Goal: Task Accomplishment & Management: Use online tool/utility

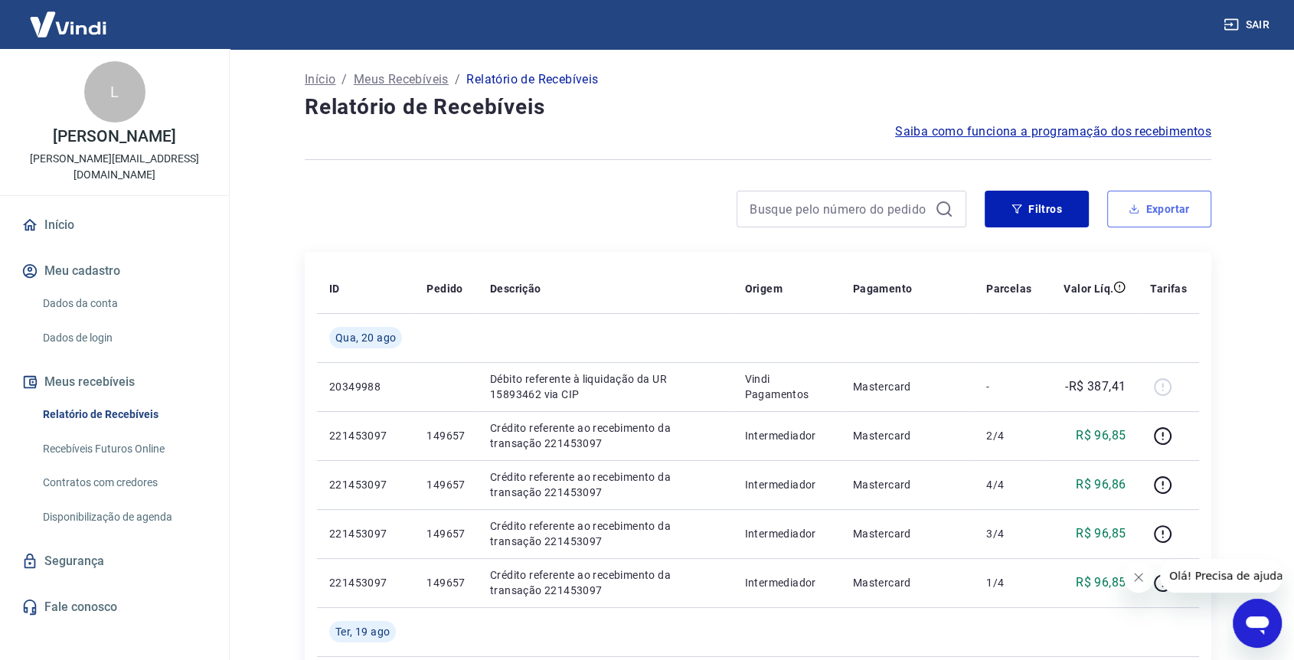
click at [1149, 209] on button "Exportar" at bounding box center [1159, 209] width 104 height 37
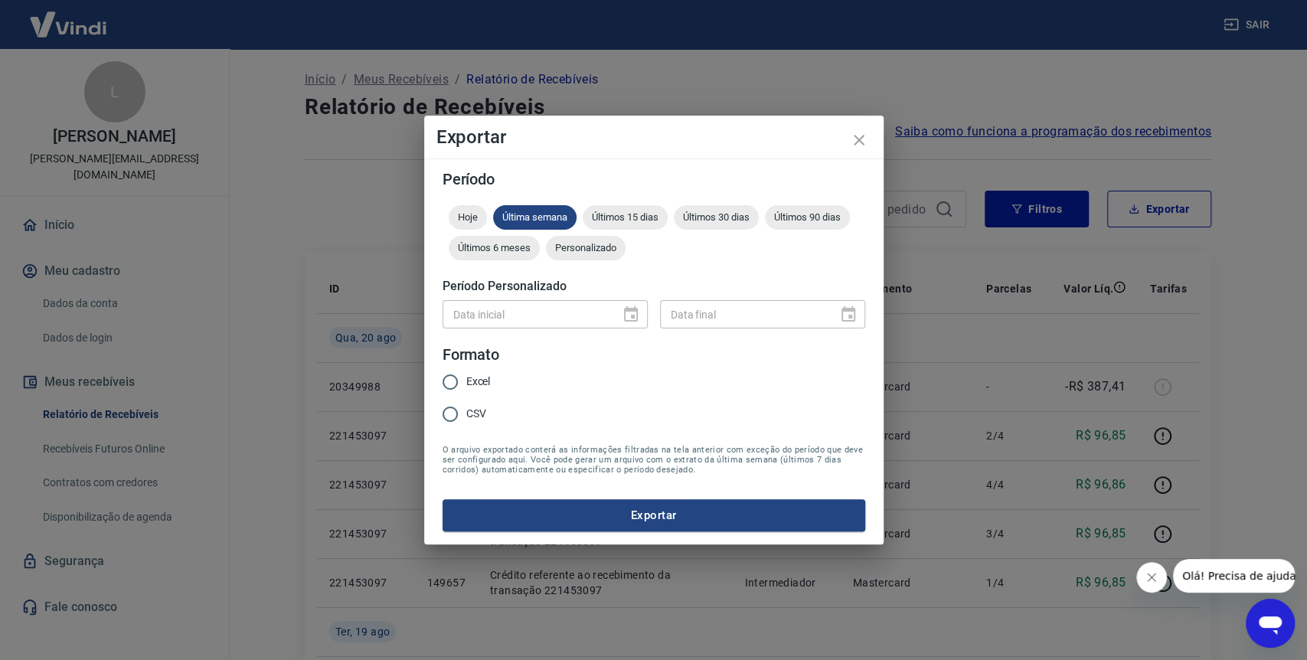
click at [619, 198] on form "Período Hoje Última semana Últimos 15 dias Últimos 30 dias Últimos 90 dias Últi…" at bounding box center [654, 352] width 423 height 360
click at [623, 208] on div "Últimos 15 dias" at bounding box center [625, 217] width 85 height 25
click at [484, 412] on span "CSV" at bounding box center [476, 414] width 20 height 16
click at [466, 412] on input "CSV" at bounding box center [450, 414] width 32 height 32
radio input "true"
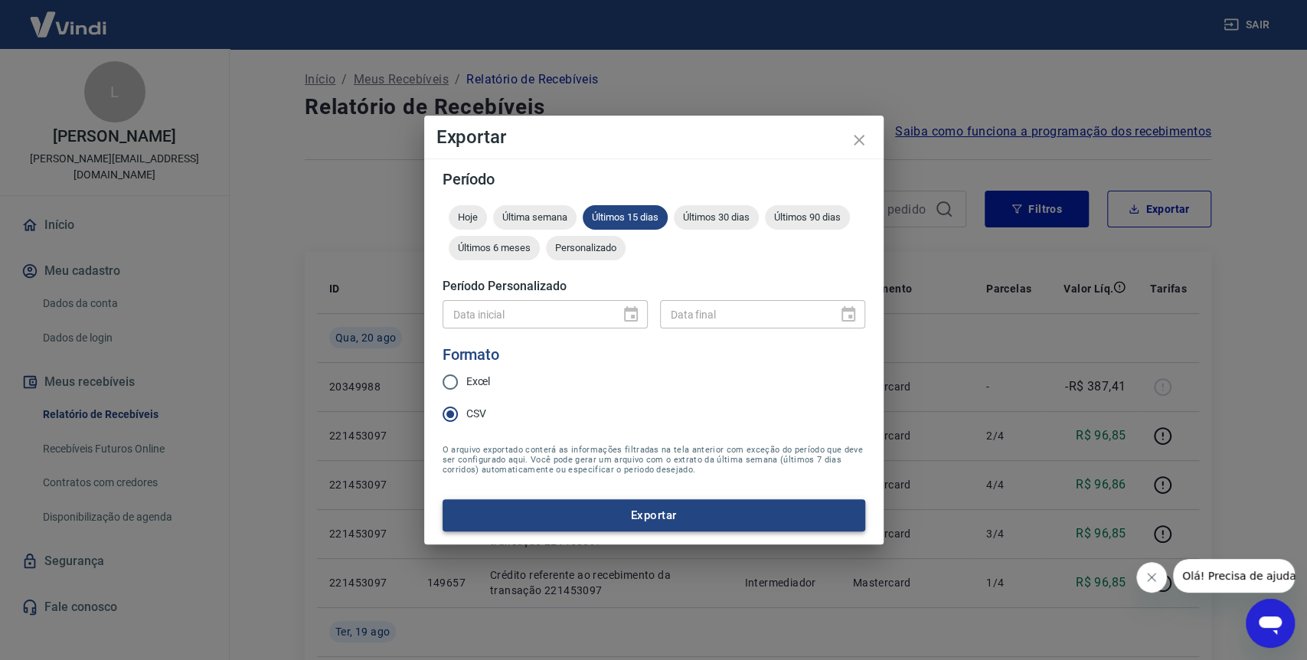
click at [645, 515] on button "Exportar" at bounding box center [654, 515] width 423 height 32
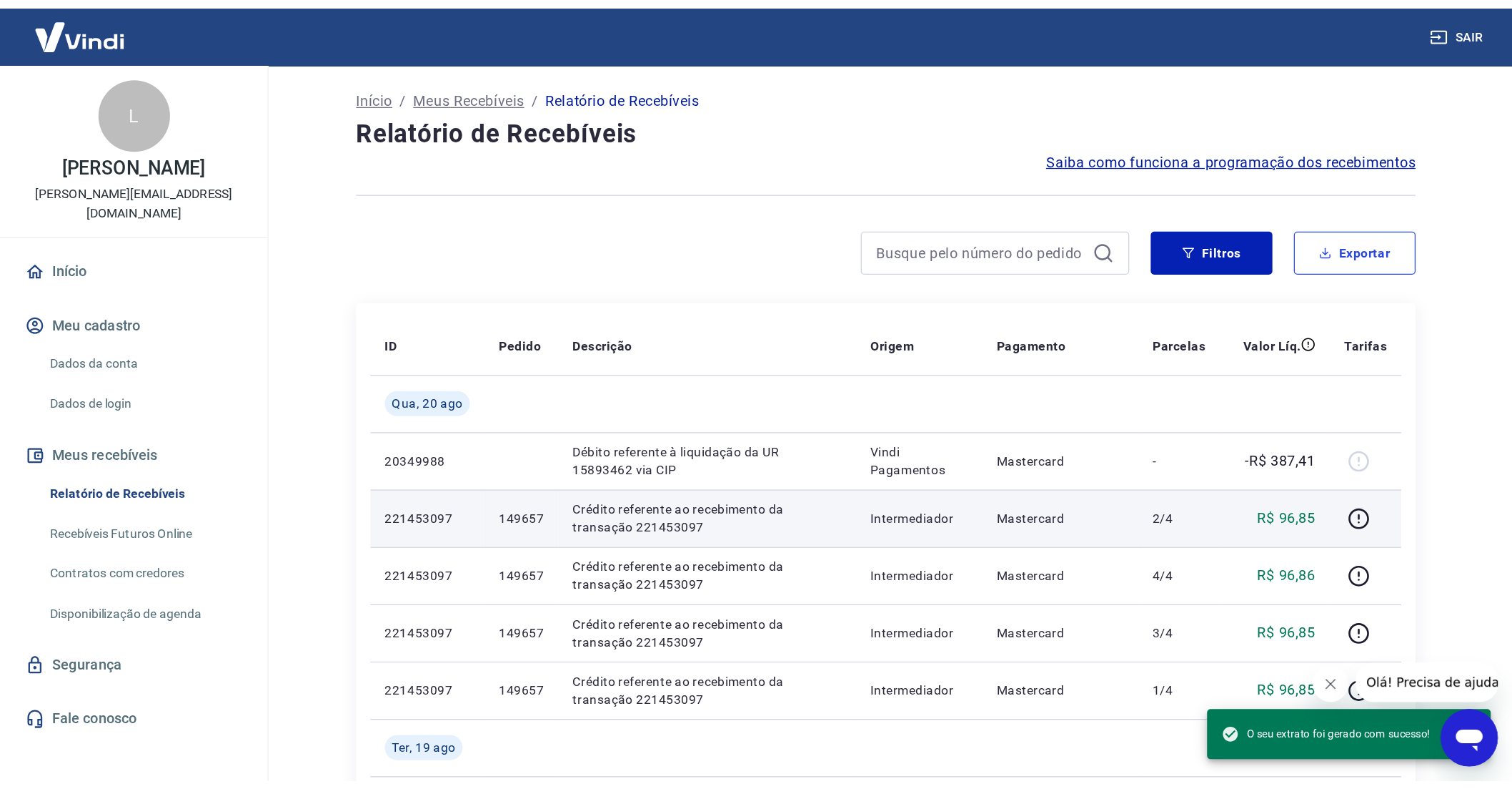
scroll to position [238, 0]
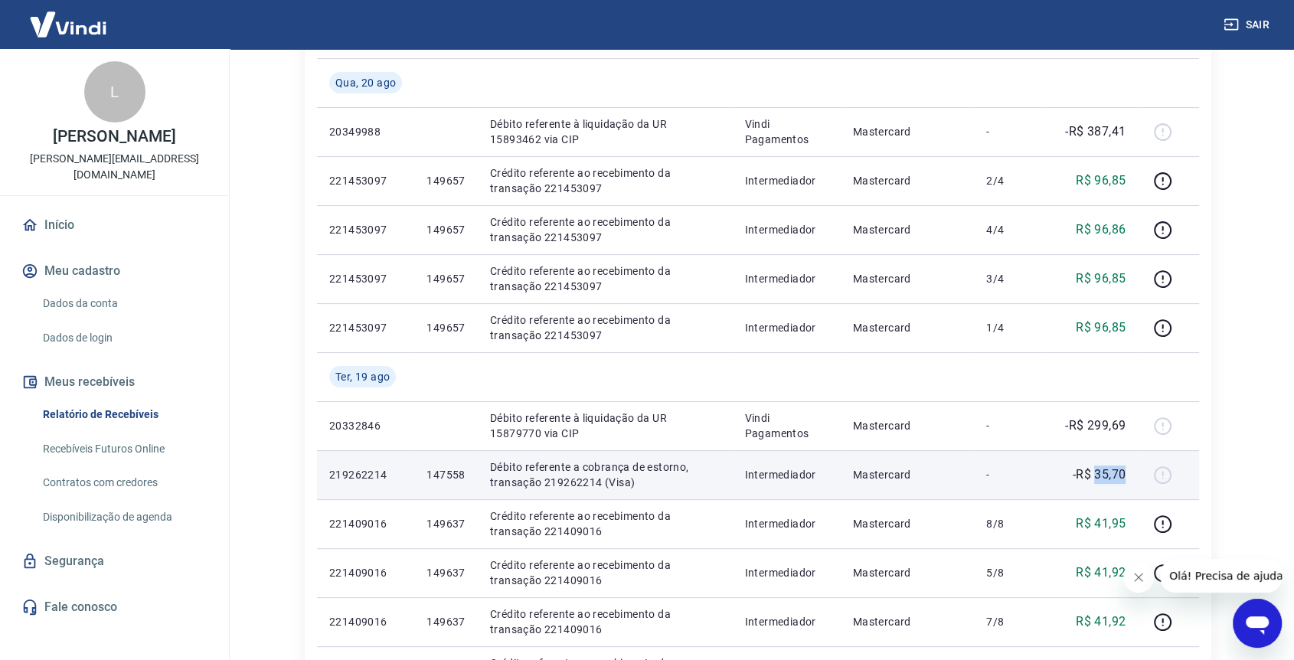
drag, startPoint x: 1096, startPoint y: 473, endPoint x: 1125, endPoint y: 475, distance: 29.1
click at [1125, 475] on p "-R$ 35,70" at bounding box center [1100, 475] width 54 height 18
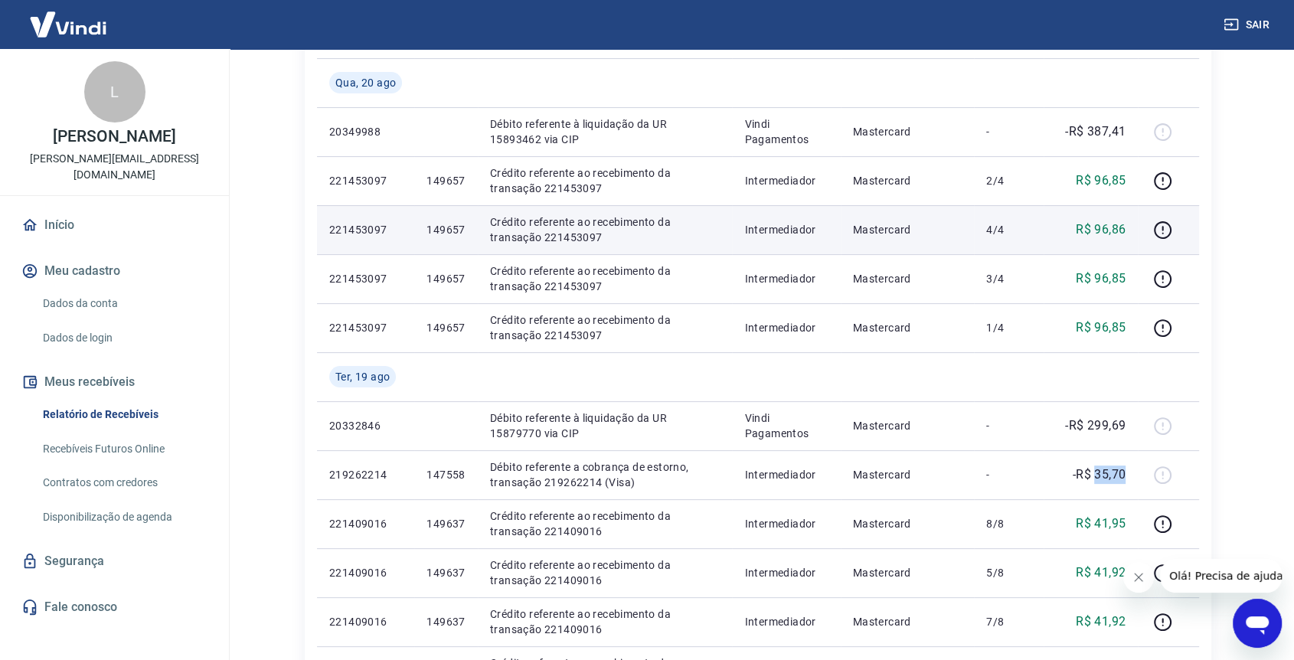
copy p "35,70"
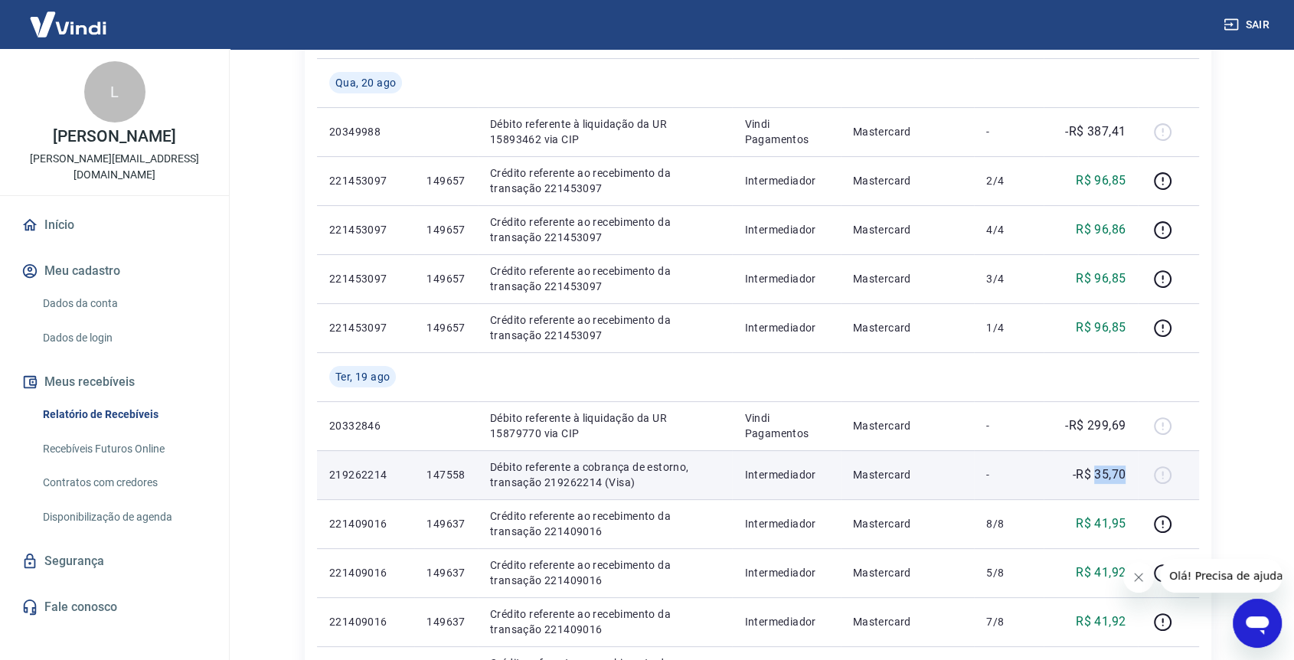
click at [1078, 472] on p "-R$ 35,70" at bounding box center [1100, 475] width 54 height 18
click at [1133, 479] on td "-R$ 35,70" at bounding box center [1091, 474] width 94 height 49
copy p "R$ 35,70"
